Goal: Find specific page/section: Find specific page/section

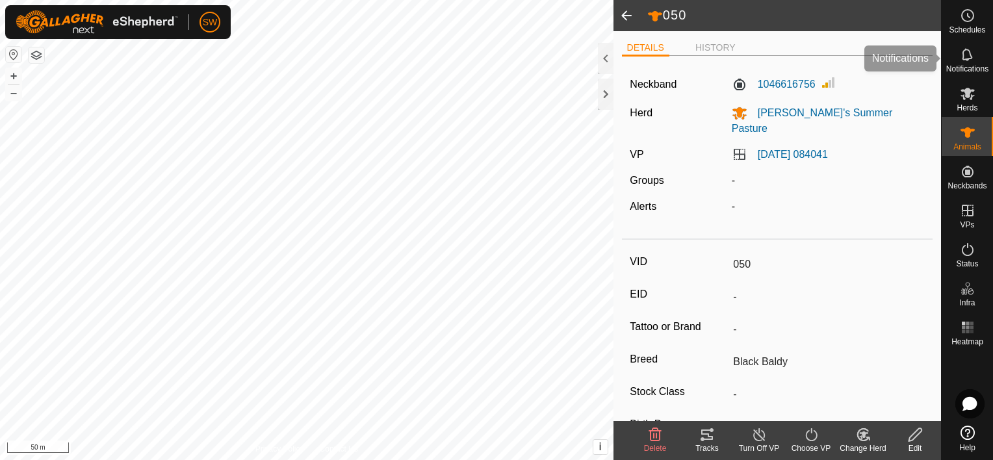
click at [965, 66] on span "Notifications" at bounding box center [968, 69] width 42 height 8
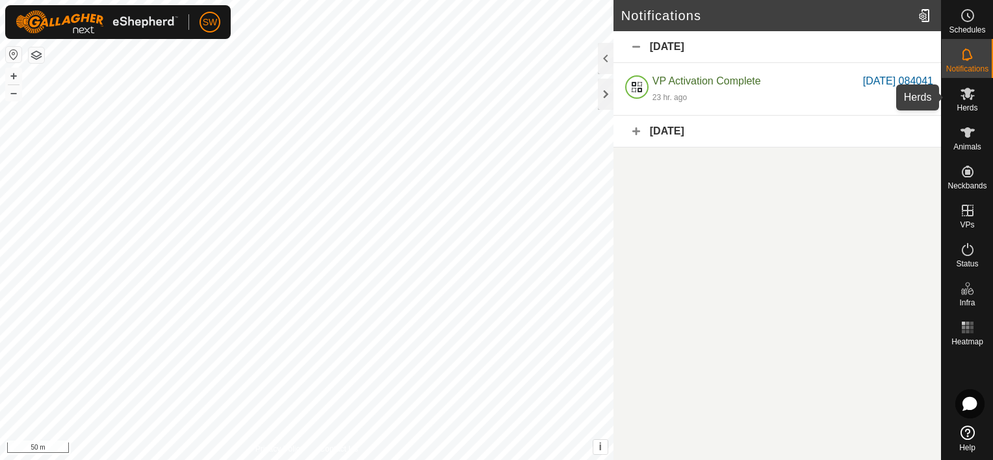
click at [967, 96] on icon at bounding box center [968, 94] width 14 height 12
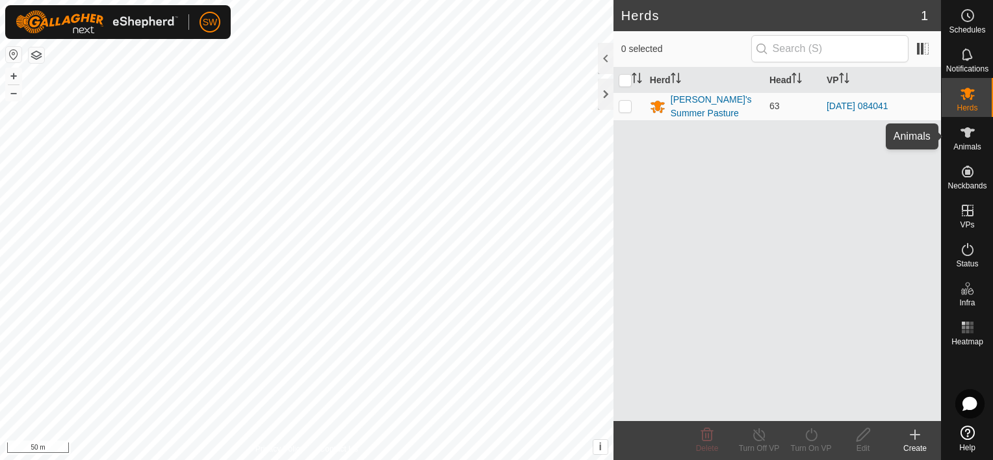
click at [969, 140] on es-animals-svg-icon at bounding box center [967, 132] width 23 height 21
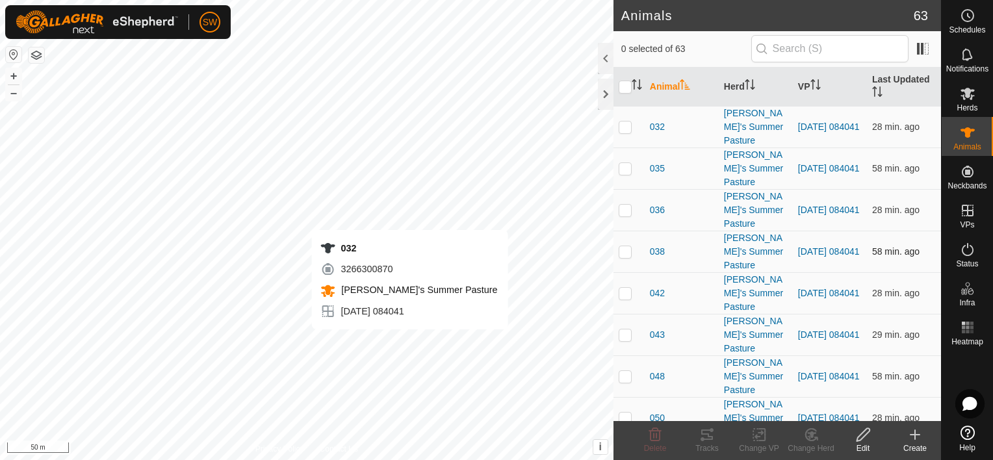
checkbox input "true"
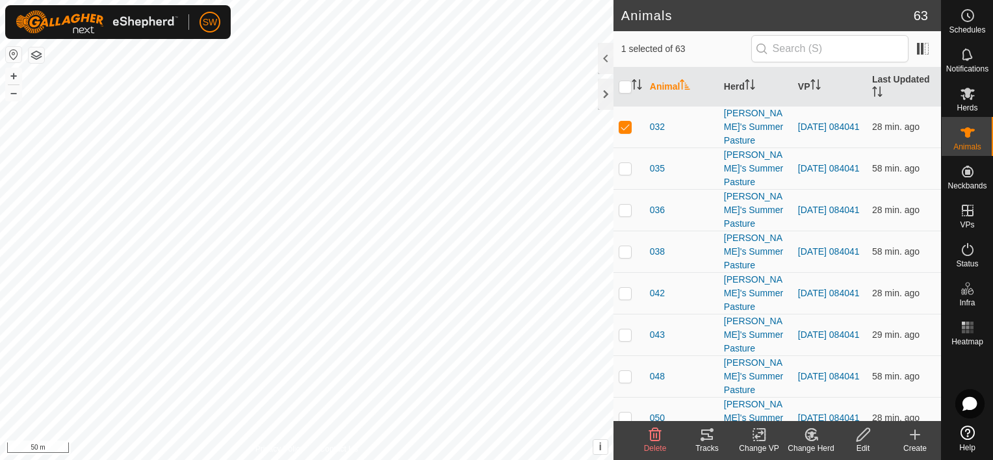
click at [710, 450] on div "Tracks" at bounding box center [707, 449] width 52 height 12
